Goal: Task Accomplishment & Management: Use online tool/utility

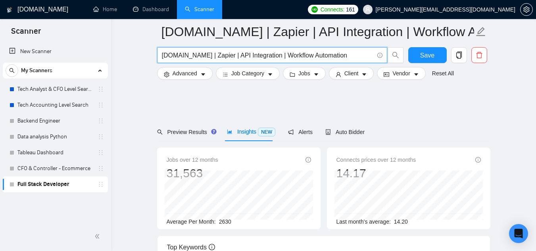
click at [244, 56] on input "Make.com | Zapier | API Integration | Workflow Automation" at bounding box center [268, 55] width 212 height 10
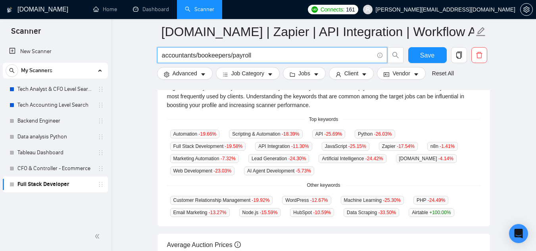
click at [234, 56] on input "accountants/bookeepers/payroll" at bounding box center [268, 55] width 212 height 10
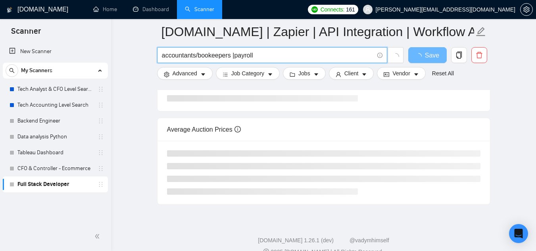
type input "accountants/bookeepers |payroll"
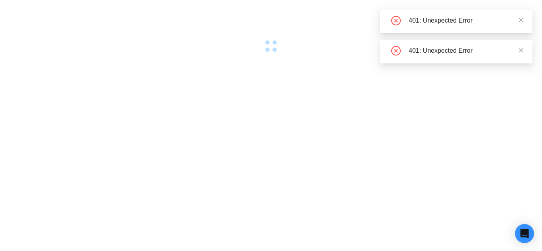
click at [262, 70] on div at bounding box center [271, 125] width 542 height 251
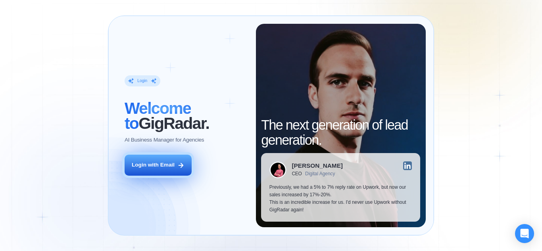
click at [160, 168] on div "Login with Email" at bounding box center [153, 165] width 43 height 8
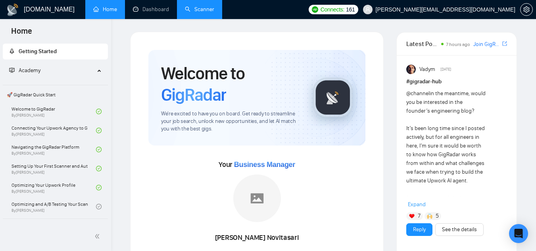
click at [207, 8] on link "Scanner" at bounding box center [199, 9] width 29 height 7
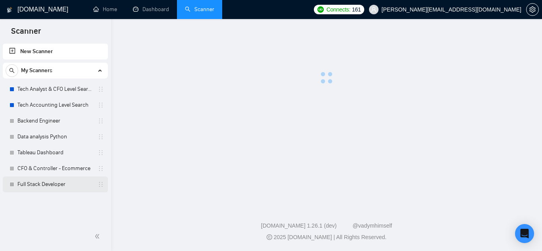
click at [54, 184] on link "Full Stack Developer" at bounding box center [54, 184] width 75 height 16
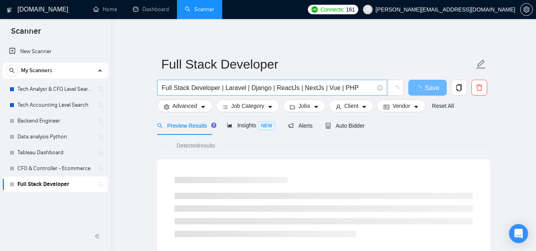
click at [231, 86] on input "Full Stack Developer | Laravel | Django | ReactJs | NextJs | Vue | PHP" at bounding box center [268, 88] width 212 height 10
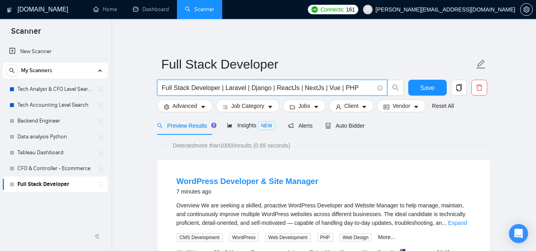
paste input "accountants/bookeepers/payroll."
click at [237, 89] on input "accountants/bookeepers/payroll" at bounding box center [268, 88] width 212 height 10
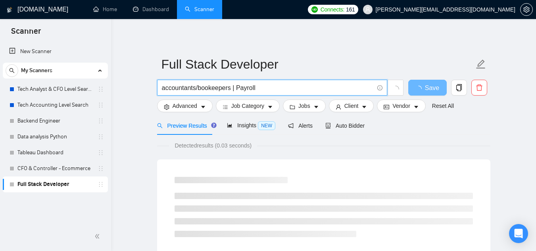
click at [201, 90] on input "accountants/bookeepers | Payroll" at bounding box center [268, 88] width 212 height 10
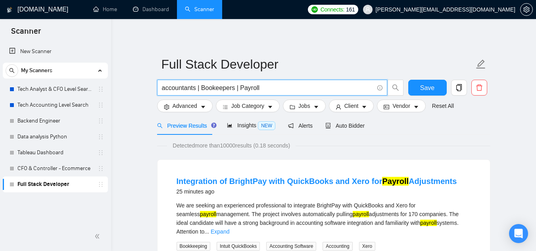
click at [214, 87] on input "accountants | Bookeepers | Payroll" at bounding box center [268, 88] width 212 height 10
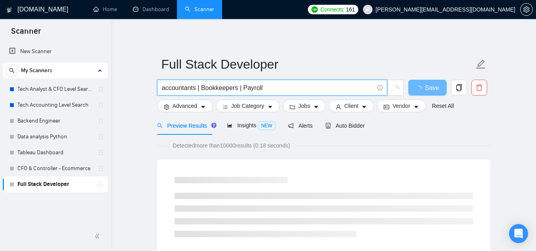
click at [165, 89] on input "accountants | Bookkeepers | Payroll" at bounding box center [268, 88] width 212 height 10
click at [266, 82] on span "Accountants | Bookkeepers | Payroll" at bounding box center [272, 88] width 230 height 16
click at [266, 90] on input "Accountants | Bookkeepers | Payroll" at bounding box center [268, 88] width 212 height 10
type input "Accountants | Bookkeepers | Payroll | Accounting | Bookkeeping"
click at [429, 88] on span "Save" at bounding box center [432, 88] width 14 height 10
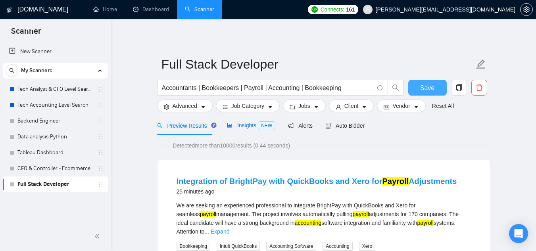
click at [237, 129] on div "Insights NEW" at bounding box center [251, 125] width 48 height 9
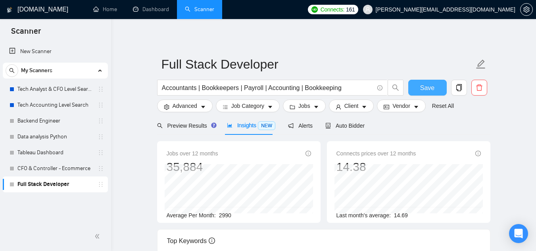
click at [16, 221] on div "New Scanner My Scanners Tech Analyst & CFO Level Search Tech Accounting Level S…" at bounding box center [55, 132] width 111 height 180
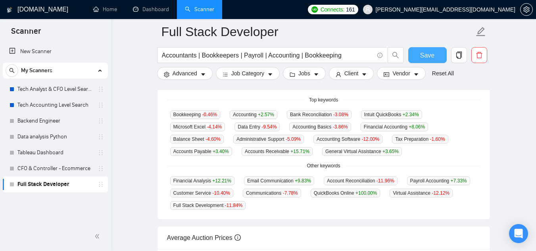
scroll to position [205, 0]
click at [6, 205] on div "New Scanner My Scanners Tech Analyst & CFO Level Search Tech Accounting Level S…" at bounding box center [55, 132] width 111 height 180
